Goal: Task Accomplishment & Management: Use online tool/utility

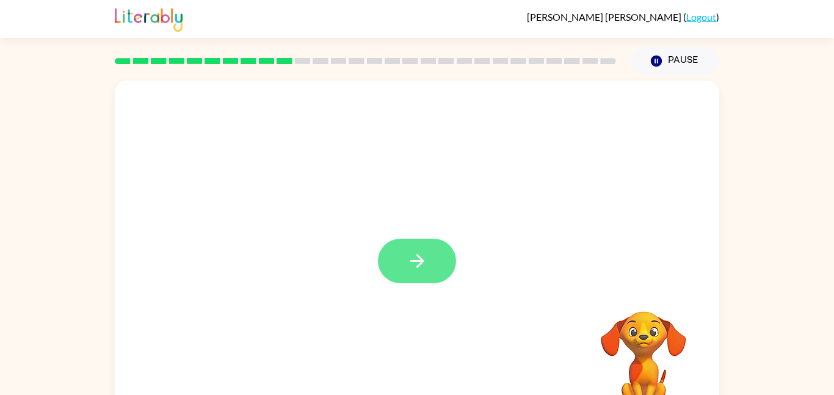
click at [399, 256] on button "button" at bounding box center [417, 261] width 78 height 45
click at [407, 321] on div at bounding box center [417, 368] width 580 height 100
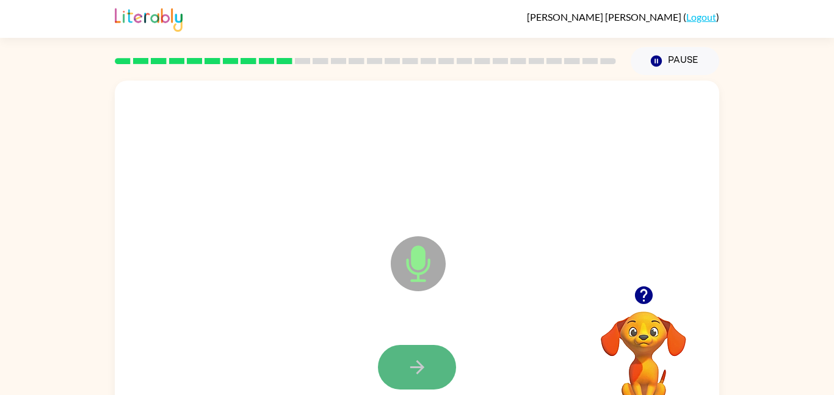
click at [424, 355] on button "button" at bounding box center [417, 367] width 78 height 45
click at [432, 377] on button "button" at bounding box center [417, 367] width 78 height 45
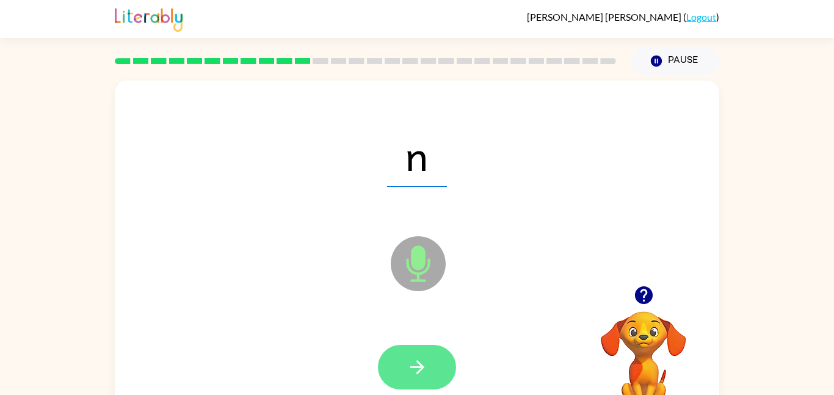
click at [429, 376] on button "button" at bounding box center [417, 367] width 78 height 45
click at [429, 374] on button "button" at bounding box center [417, 367] width 78 height 45
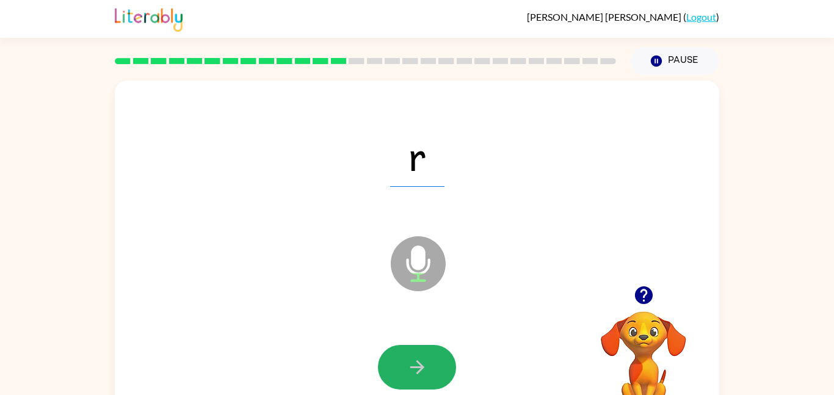
click at [430, 373] on button "button" at bounding box center [417, 367] width 78 height 45
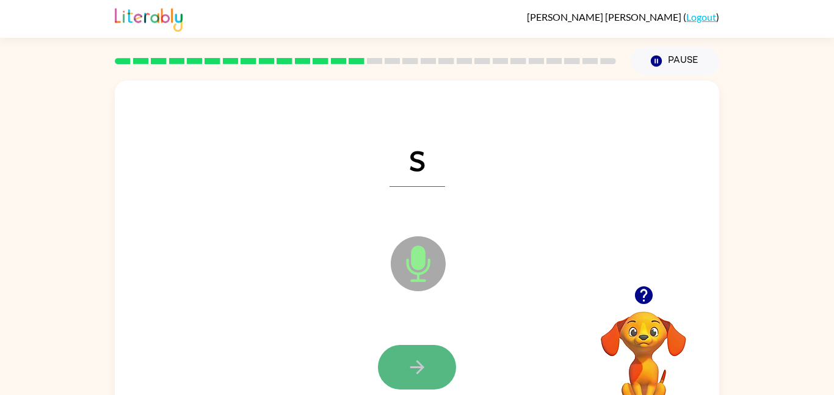
click at [429, 374] on button "button" at bounding box center [417, 367] width 78 height 45
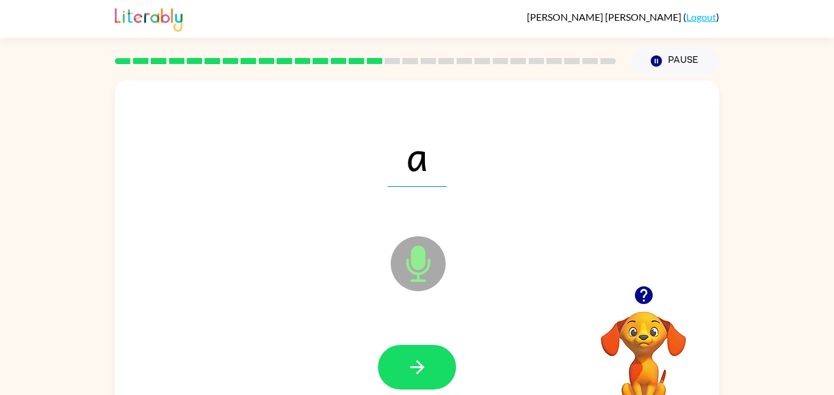
click at [429, 374] on button "button" at bounding box center [417, 367] width 78 height 45
click at [416, 348] on button "button" at bounding box center [417, 367] width 78 height 45
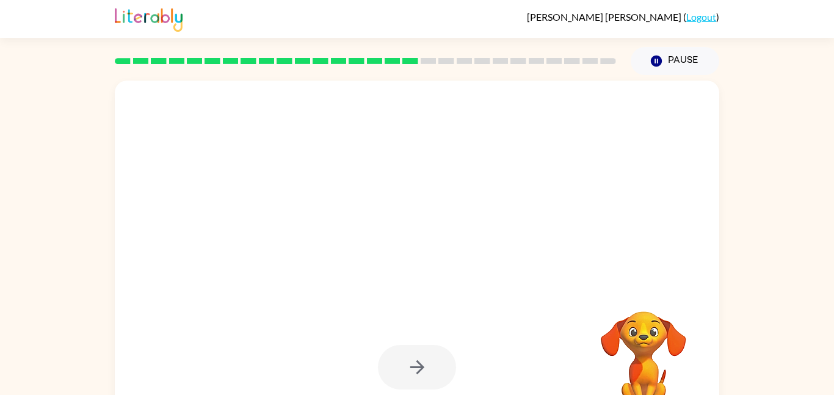
click at [415, 348] on div at bounding box center [417, 367] width 78 height 45
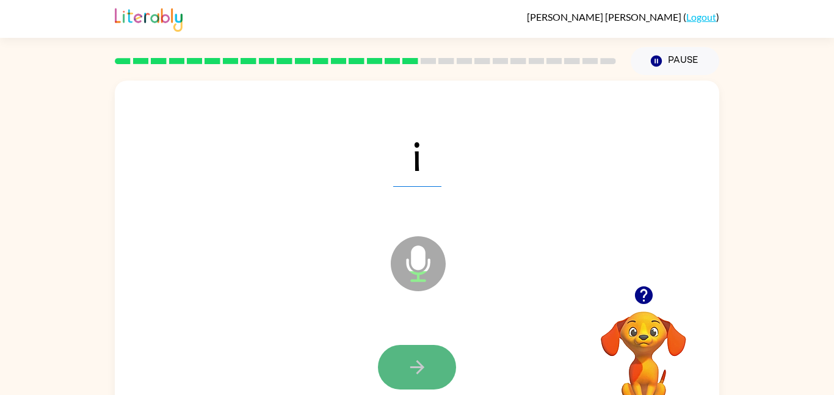
click at [420, 350] on button "button" at bounding box center [417, 367] width 78 height 45
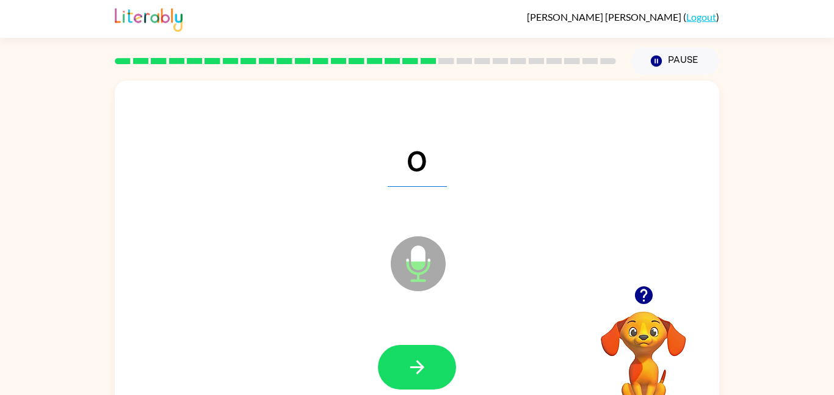
click at [297, 350] on div at bounding box center [417, 368] width 580 height 100
click at [394, 364] on button "button" at bounding box center [417, 367] width 78 height 45
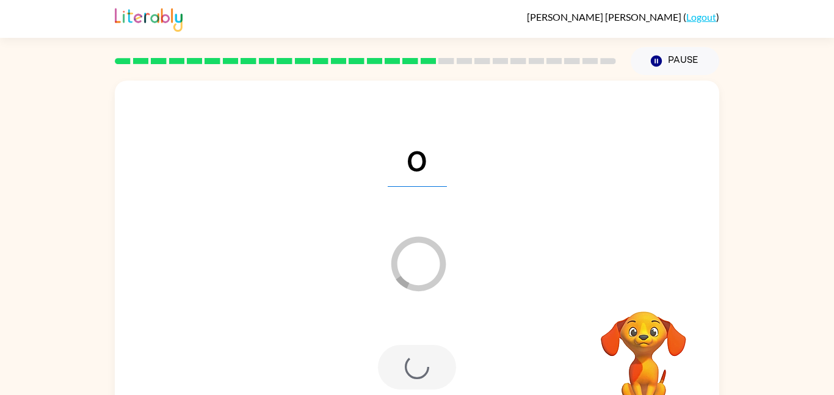
click at [396, 379] on div at bounding box center [417, 367] width 78 height 45
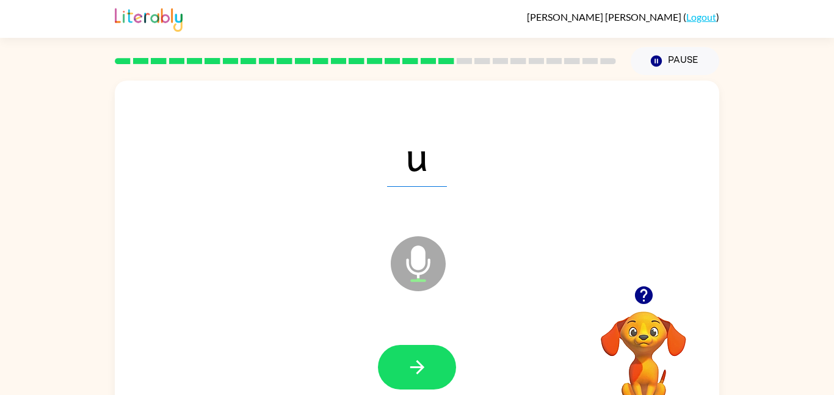
click at [388, 389] on div at bounding box center [417, 367] width 78 height 45
click at [407, 359] on icon "button" at bounding box center [417, 367] width 21 height 21
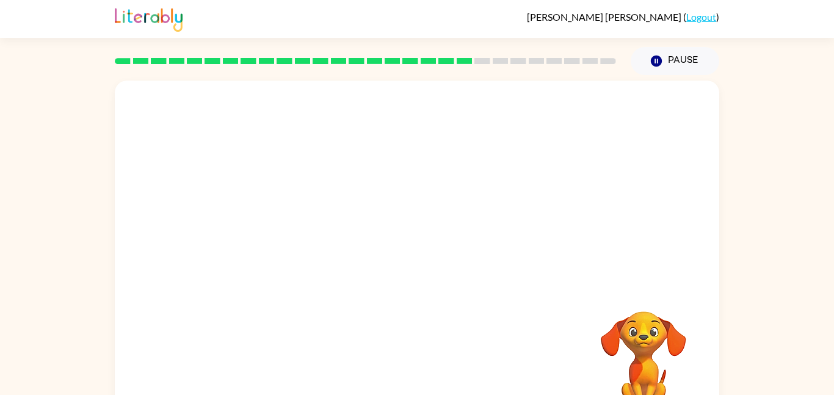
click at [345, 244] on div at bounding box center [417, 183] width 605 height 205
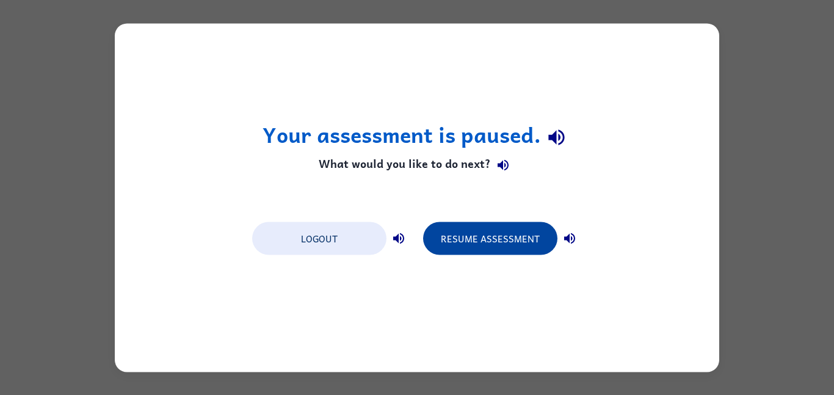
click at [476, 236] on button "Resume Assessment" at bounding box center [490, 238] width 134 height 33
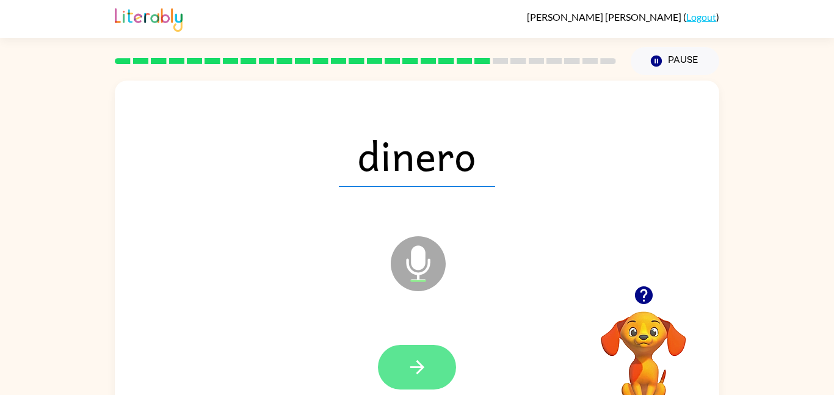
click at [423, 354] on button "button" at bounding box center [417, 367] width 78 height 45
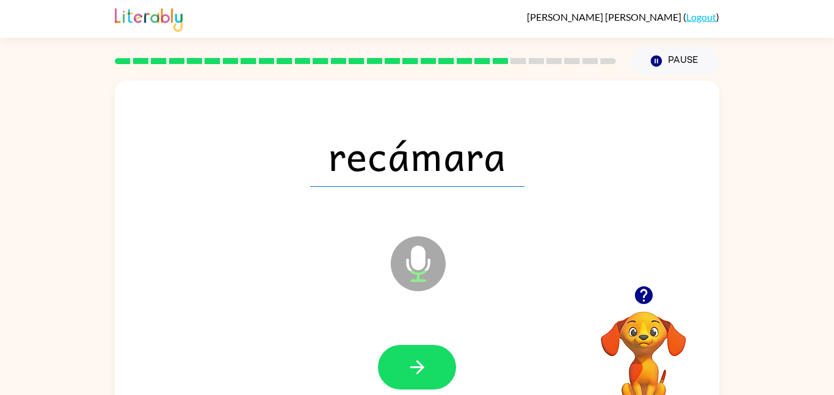
click at [423, 354] on button "button" at bounding box center [417, 367] width 78 height 45
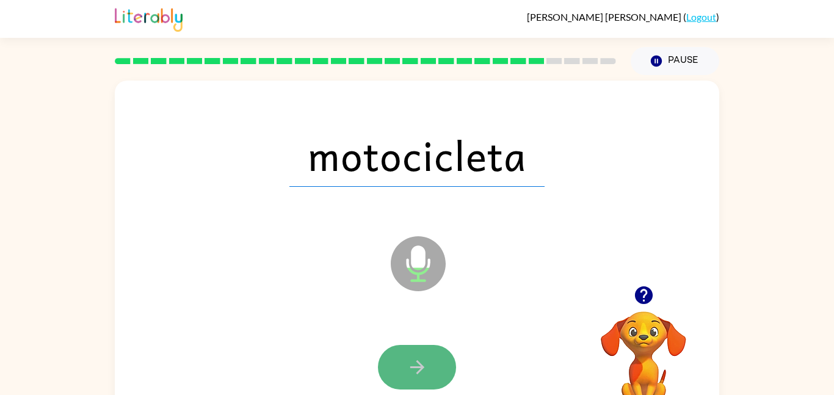
click at [410, 348] on button "button" at bounding box center [417, 367] width 78 height 45
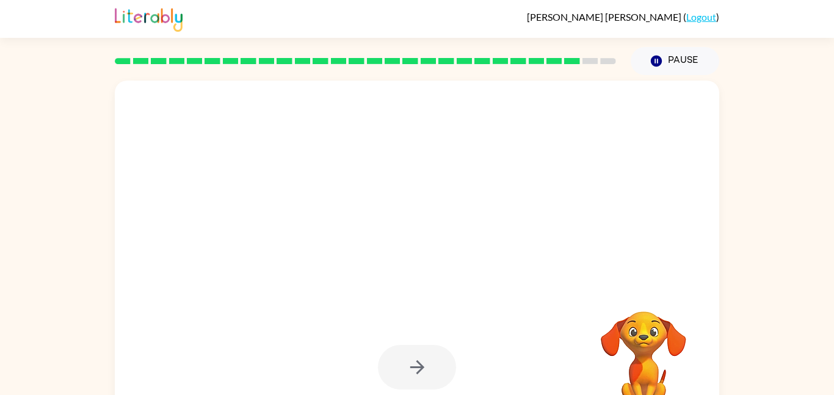
click at [410, 348] on div at bounding box center [417, 367] width 78 height 45
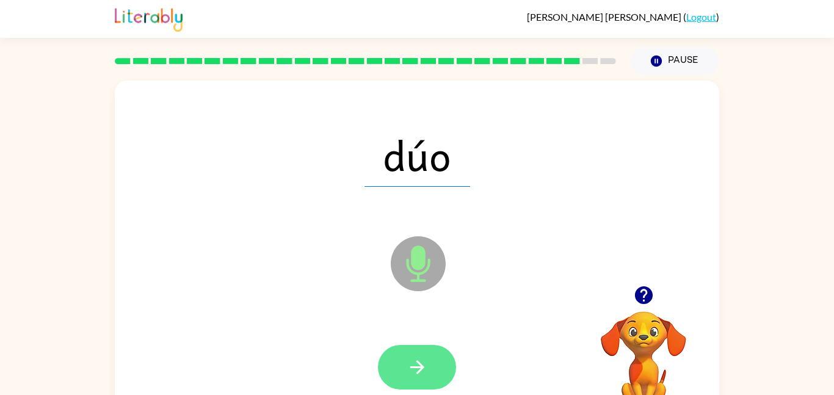
click at [414, 363] on icon "button" at bounding box center [417, 367] width 21 height 21
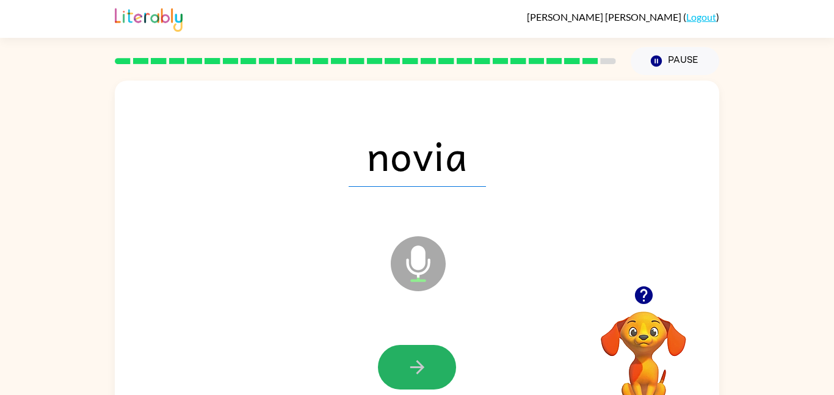
click at [414, 363] on icon "button" at bounding box center [417, 367] width 21 height 21
